Goal: Navigation & Orientation: Find specific page/section

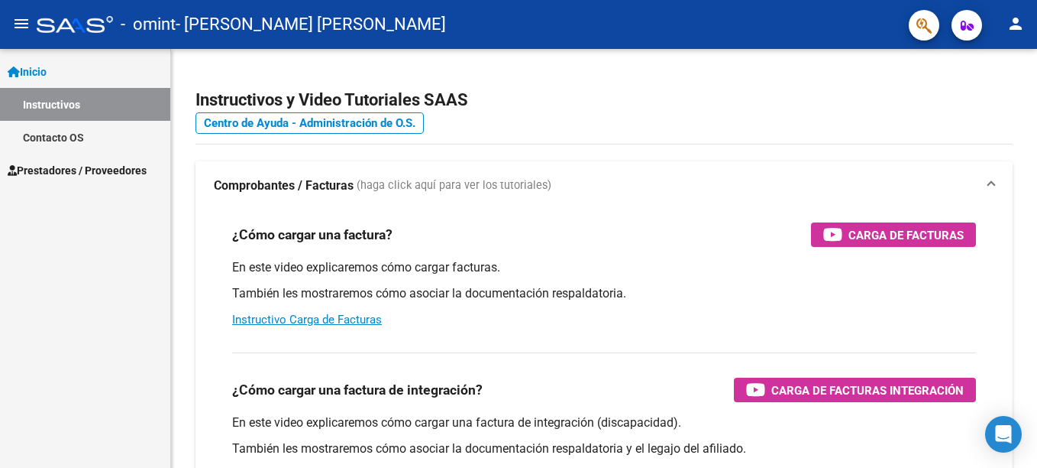
click at [48, 166] on span "Prestadores / Proveedores" at bounding box center [77, 170] width 139 height 17
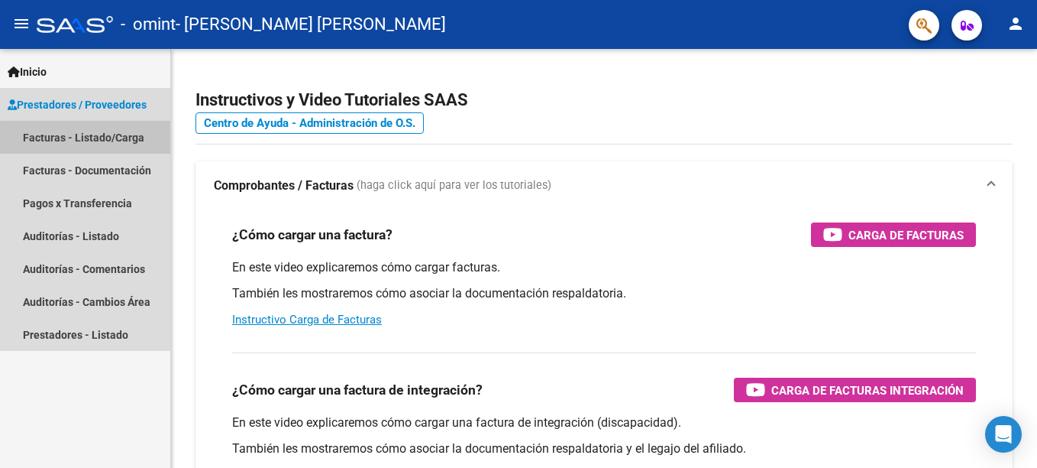
click at [96, 140] on link "Facturas - Listado/Carga" at bounding box center [85, 137] width 170 height 33
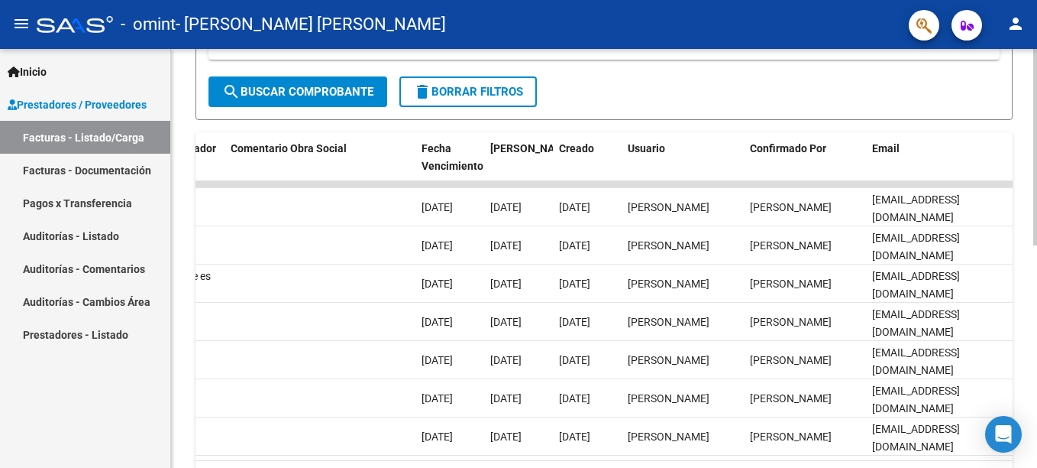
scroll to position [0, 2403]
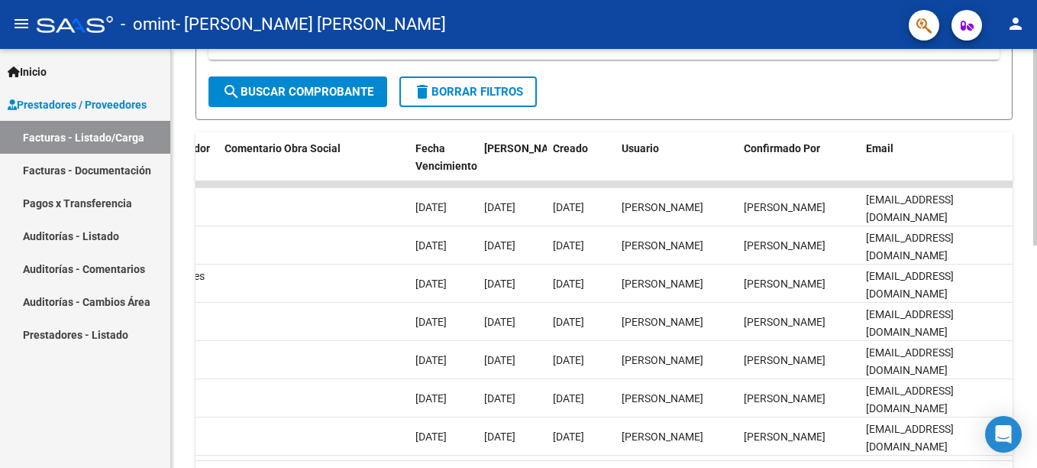
click at [1037, 454] on html "menu - omint - [PERSON_NAME] [PERSON_NAME] person Inicio Instructivos Contacto …" at bounding box center [518, 234] width 1037 height 468
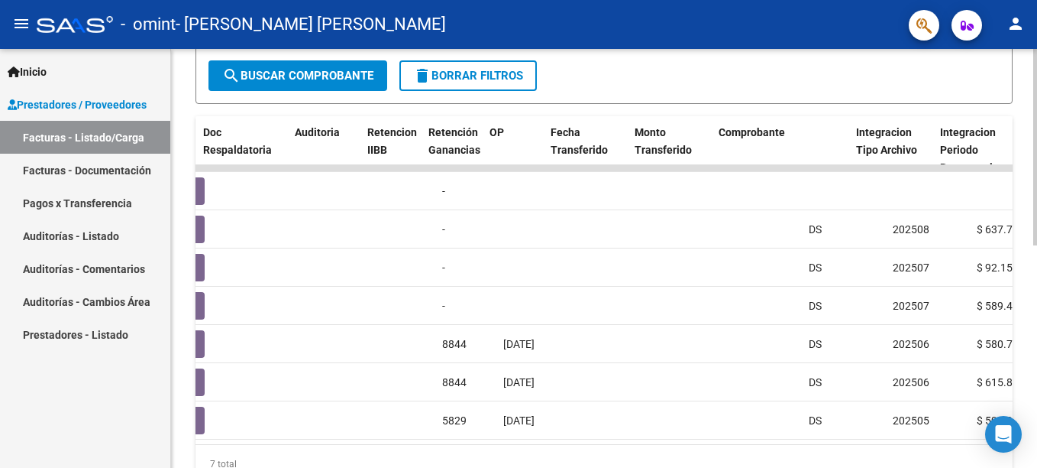
scroll to position [0, 994]
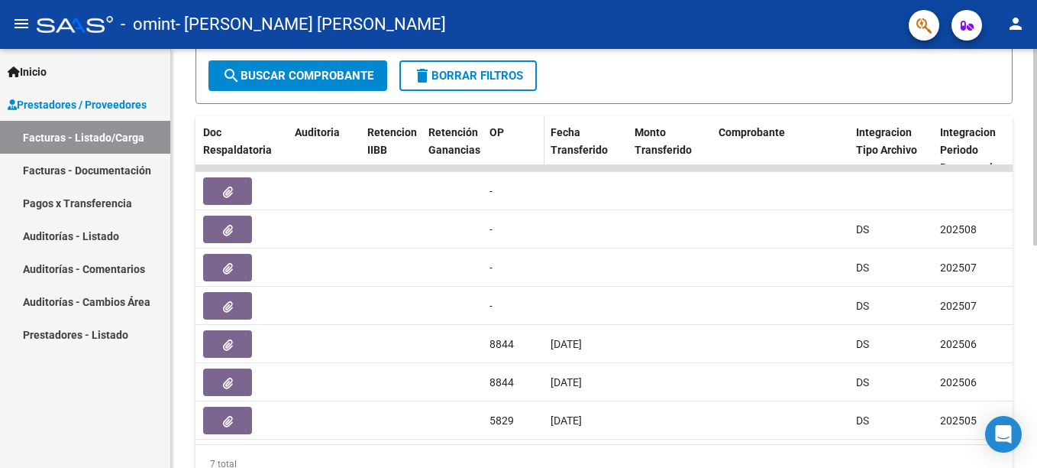
click at [494, 131] on span "OP" at bounding box center [497, 132] width 15 height 12
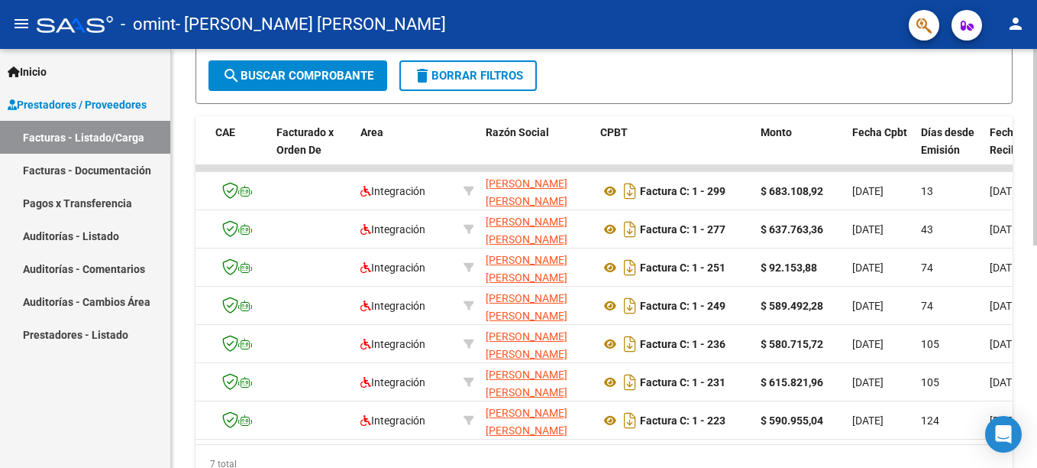
scroll to position [0, 0]
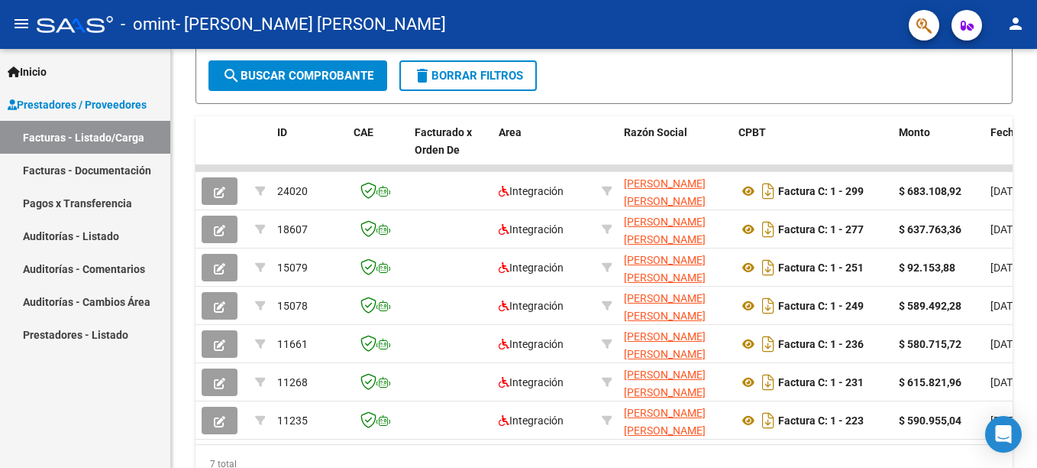
click at [115, 173] on link "Facturas - Documentación" at bounding box center [85, 170] width 170 height 33
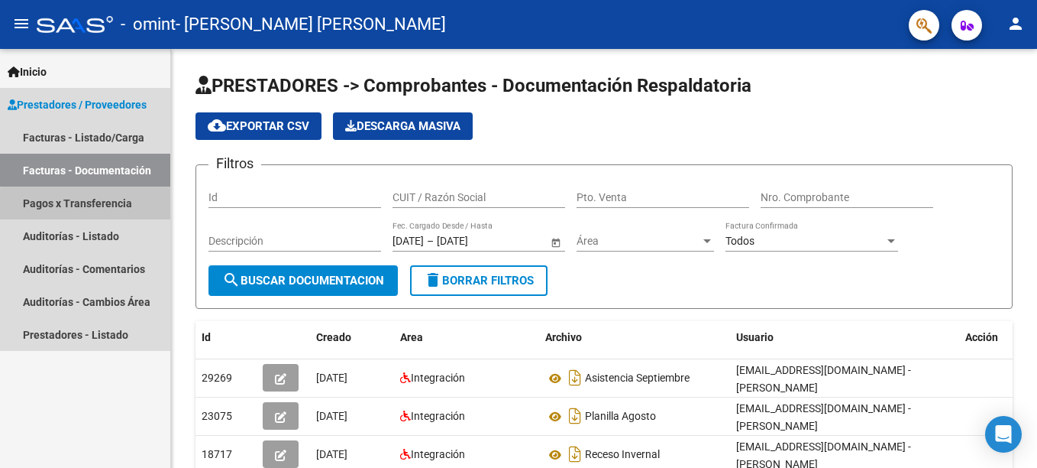
click at [112, 206] on link "Pagos x Transferencia" at bounding box center [85, 202] width 170 height 33
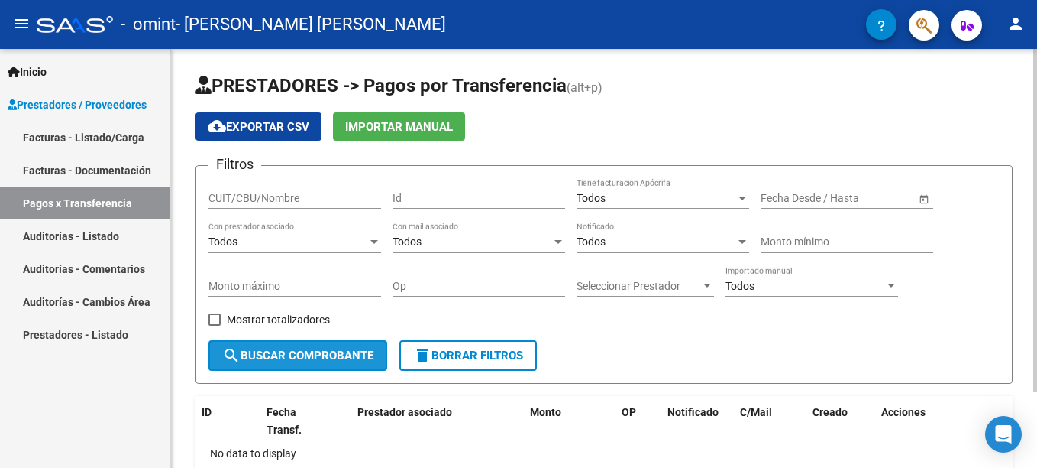
click at [309, 370] on button "search Buscar Comprobante" at bounding box center [298, 355] width 179 height 31
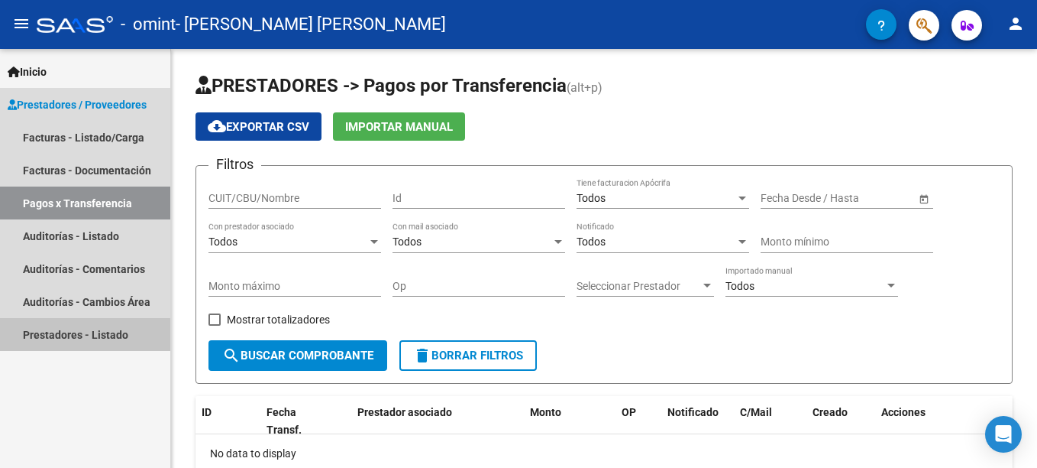
click at [81, 342] on link "Prestadores - Listado" at bounding box center [85, 334] width 170 height 33
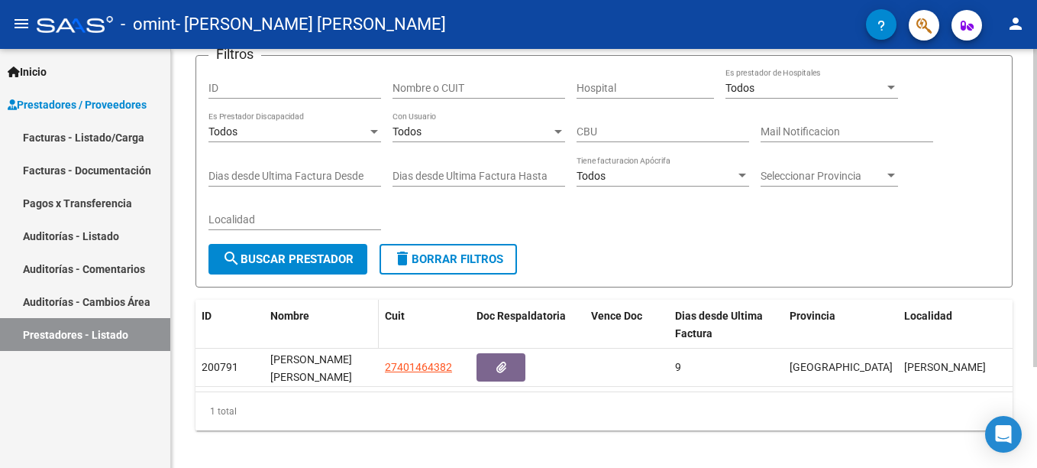
scroll to position [133, 0]
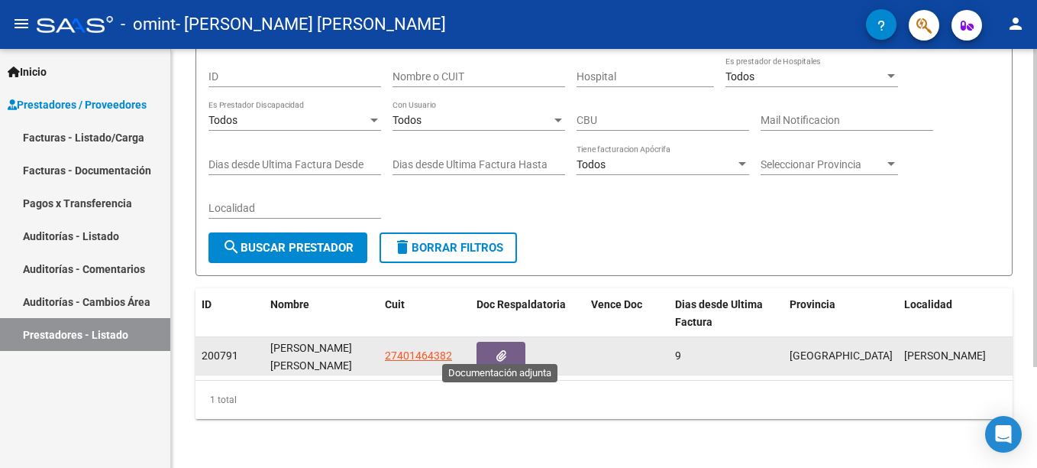
click at [513, 353] on button "button" at bounding box center [501, 356] width 49 height 28
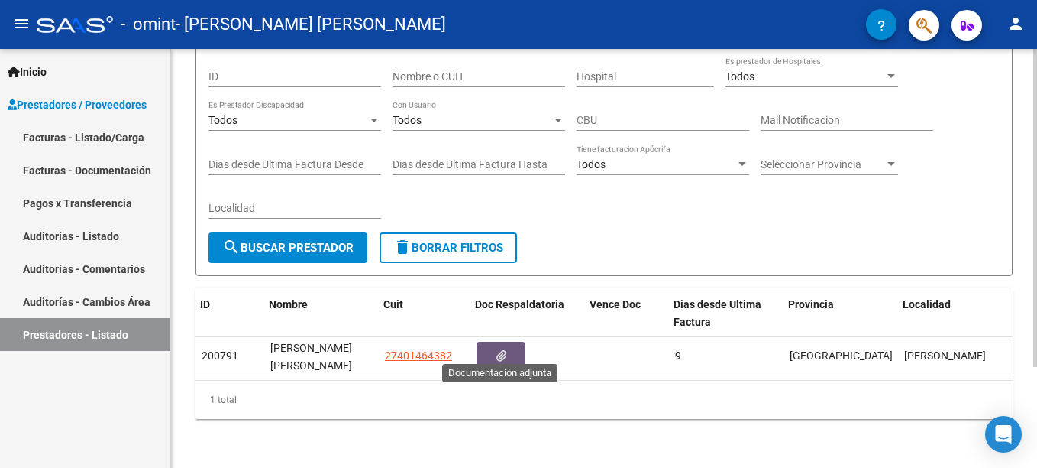
scroll to position [0, 84]
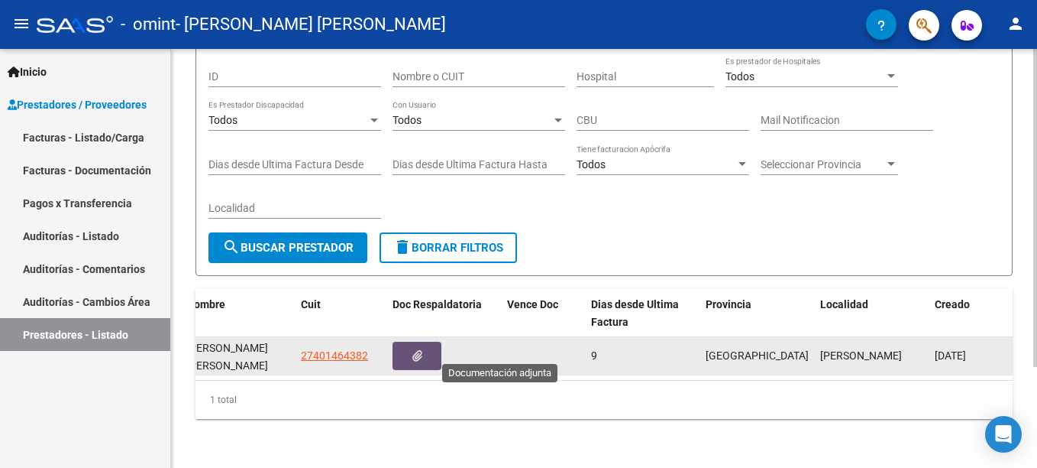
click at [733, 337] on datatable-body-cell "[GEOGRAPHIC_DATA]" at bounding box center [757, 355] width 115 height 37
click at [723, 349] on span "[GEOGRAPHIC_DATA]" at bounding box center [757, 355] width 103 height 12
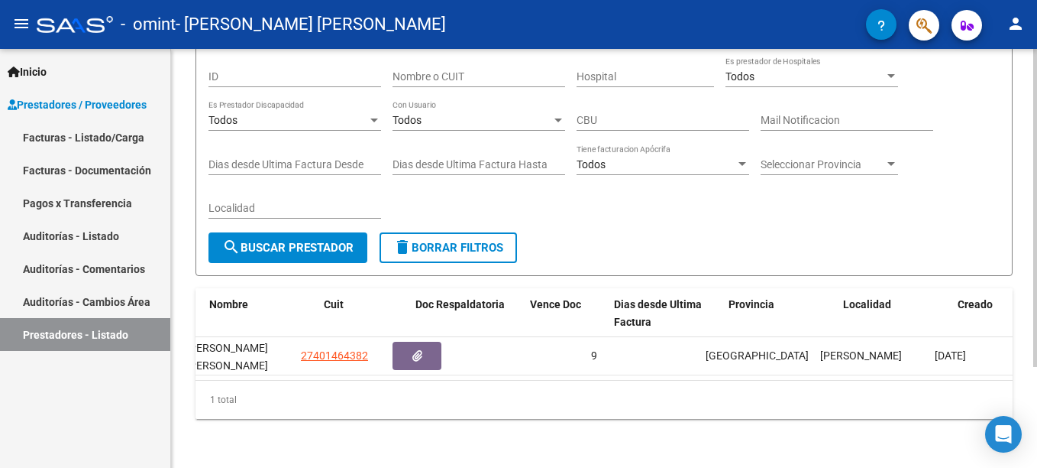
scroll to position [0, 0]
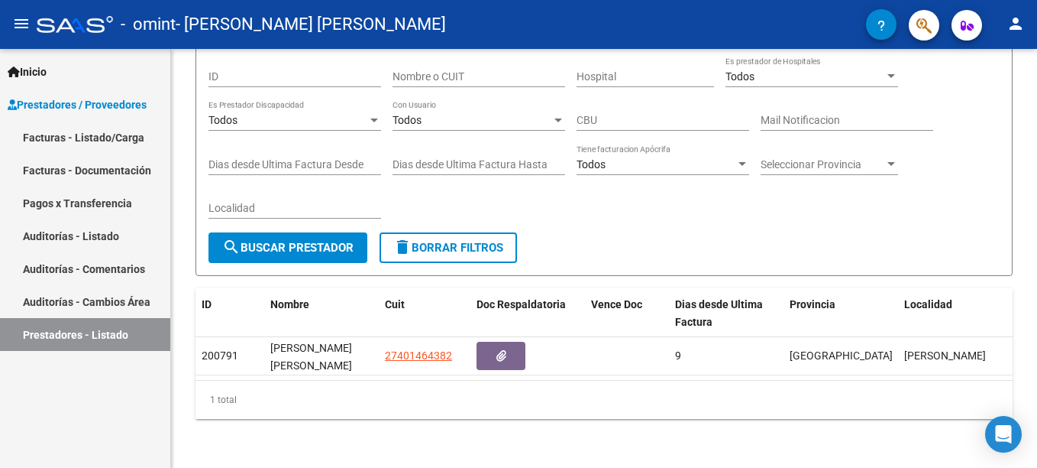
click at [22, 19] on mat-icon "menu" at bounding box center [21, 24] width 18 height 18
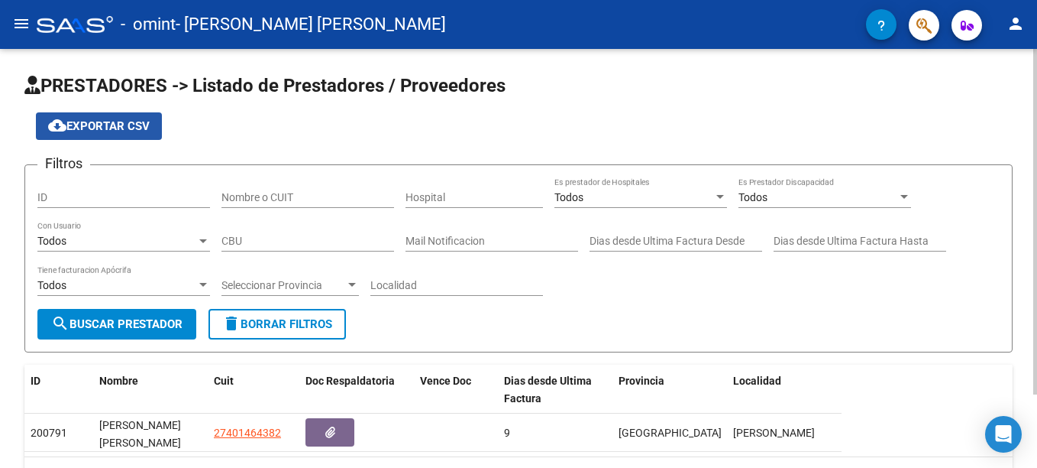
click at [111, 131] on span "cloud_download Exportar CSV" at bounding box center [99, 126] width 102 height 14
click at [515, 153] on app-list-header "PRESTADORES -> Listado de Prestadores / Proveedores cloud_download Exportar CSV…" at bounding box center [518, 212] width 989 height 279
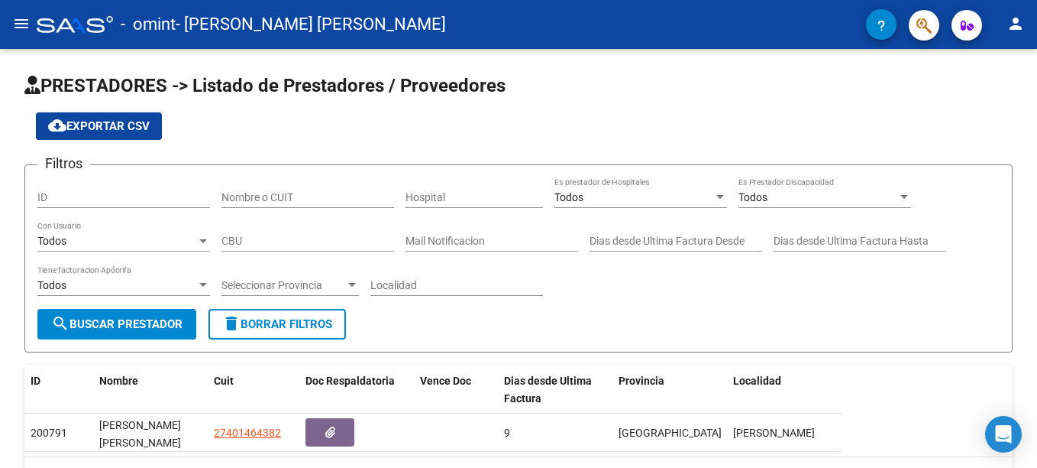
click at [1023, 31] on mat-icon "person" at bounding box center [1016, 24] width 18 height 18
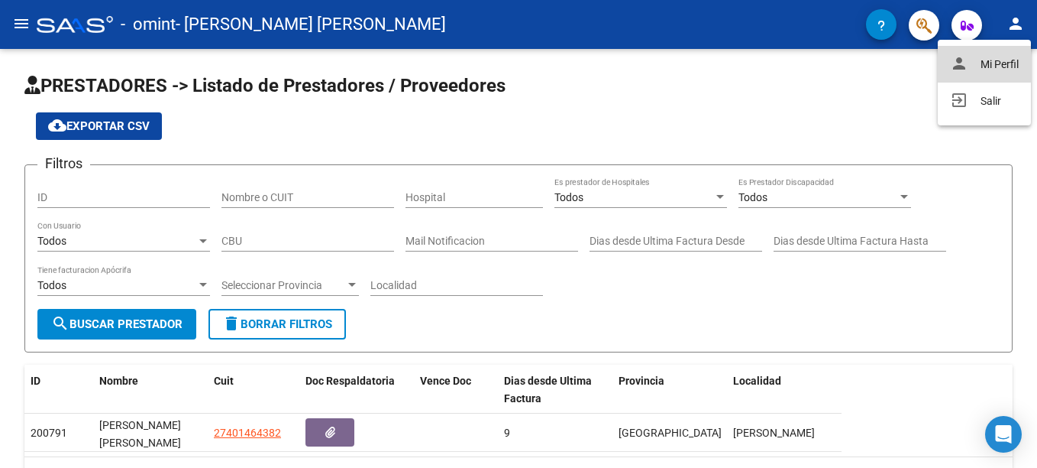
click at [978, 72] on button "person Mi Perfil" at bounding box center [984, 64] width 93 height 37
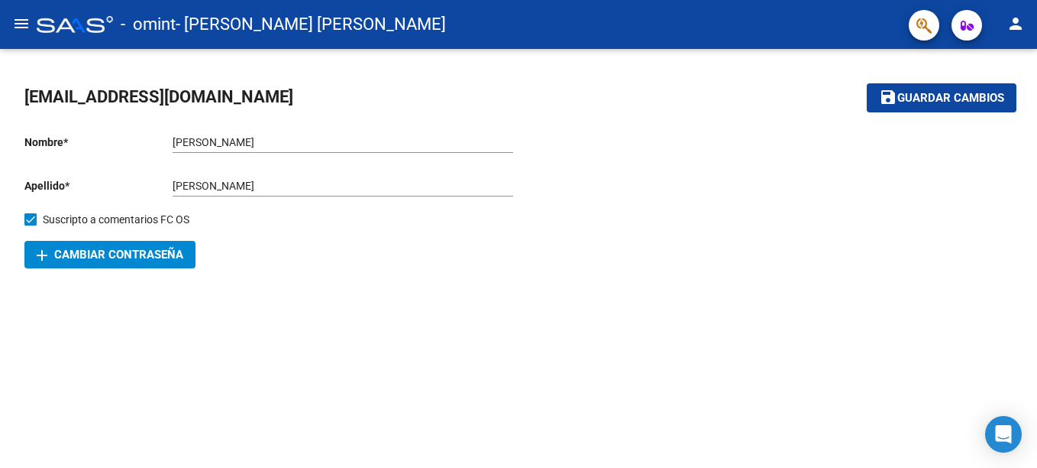
click at [966, 33] on span "button" at bounding box center [967, 25] width 13 height 31
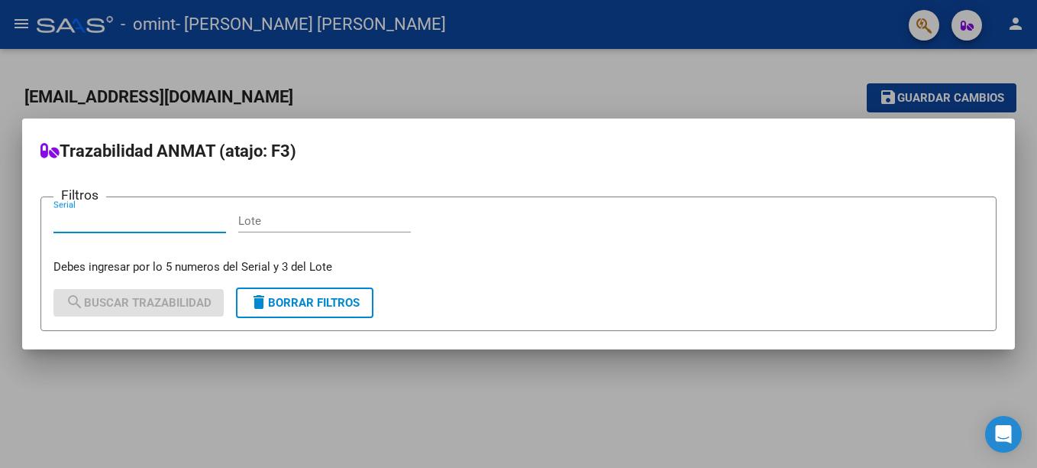
click at [348, 382] on div at bounding box center [518, 234] width 1037 height 468
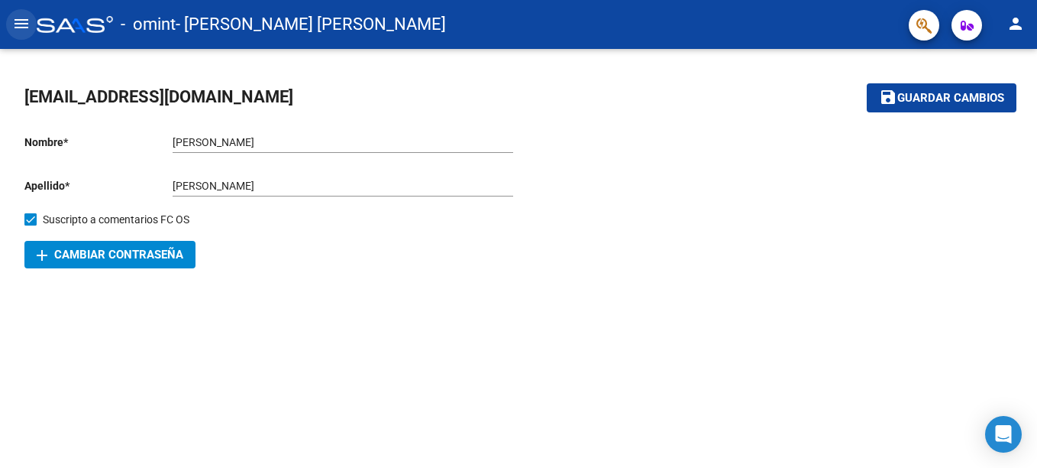
click at [33, 28] on button "menu" at bounding box center [21, 24] width 31 height 31
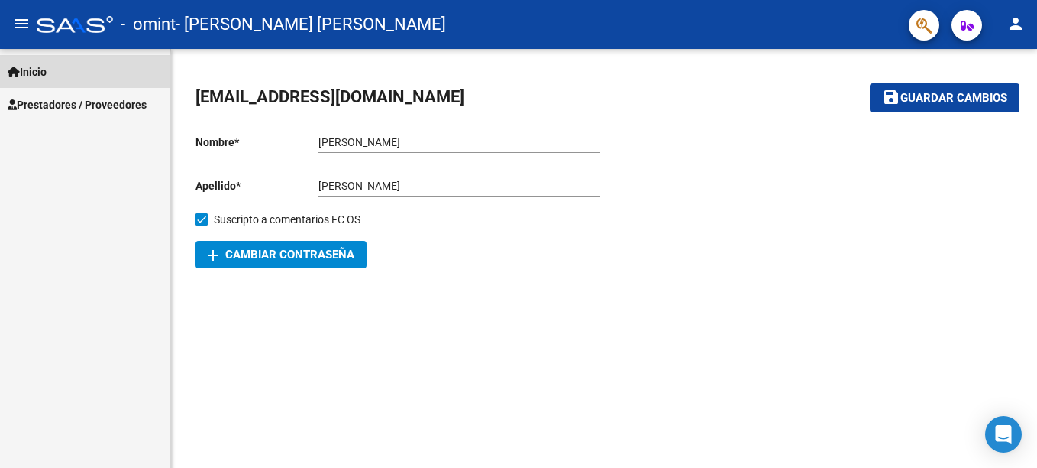
click at [40, 72] on span "Inicio" at bounding box center [27, 71] width 39 height 17
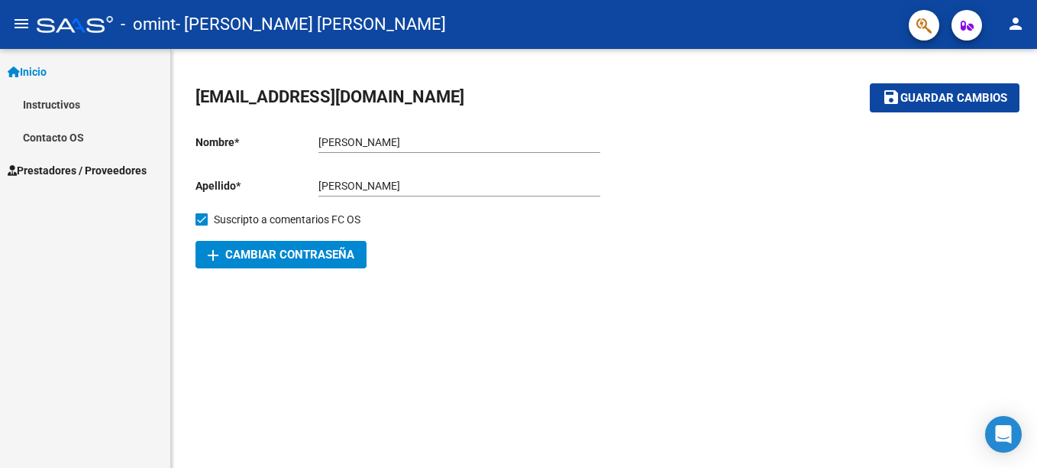
click at [44, 144] on link "Contacto OS" at bounding box center [85, 137] width 170 height 33
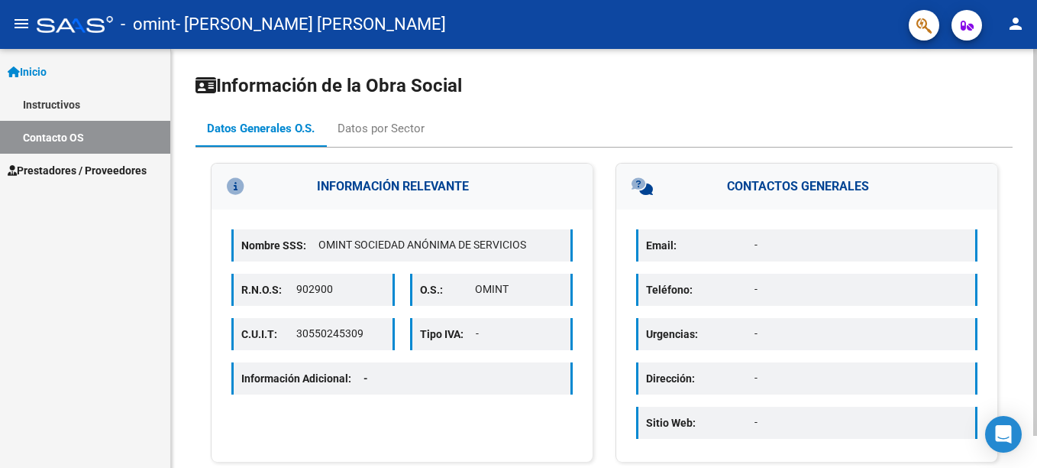
scroll to position [34, 0]
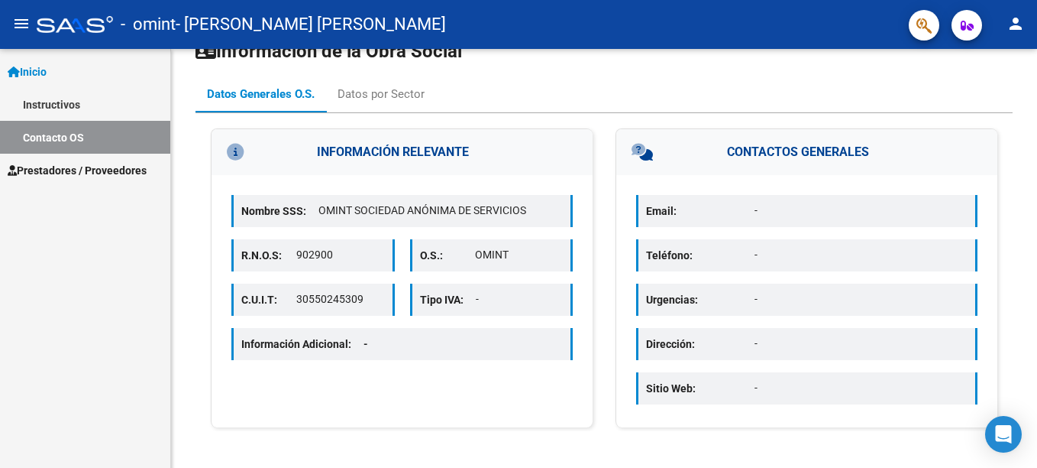
click at [36, 158] on link "Prestadores / Proveedores" at bounding box center [85, 170] width 170 height 33
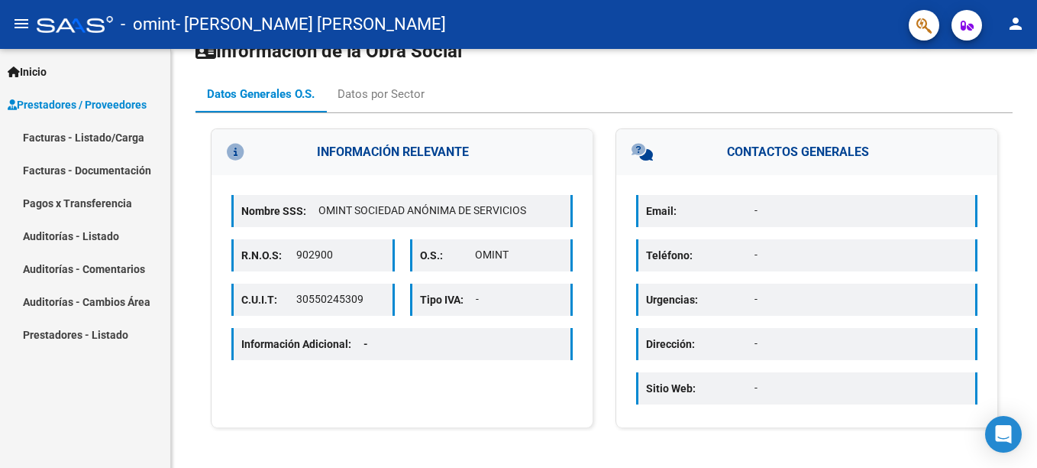
click at [73, 267] on link "Auditorías - Comentarios" at bounding box center [85, 268] width 170 height 33
